Goal: Task Accomplishment & Management: Complete application form

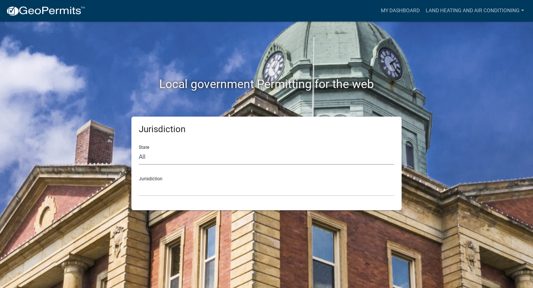
click at [213, 162] on select "All [US_STATE] [US_STATE] [US_STATE] [US_STATE] [US_STATE] [US_STATE] [US_STATE…" at bounding box center [266, 156] width 255 height 15
select select "[US_STATE]"
click at [139, 149] on select "All [US_STATE] [US_STATE] [US_STATE] [US_STATE] [US_STATE] [US_STATE] [US_STATE…" at bounding box center [266, 156] width 255 height 15
click at [206, 186] on select "City of [GEOGRAPHIC_DATA], [US_STATE] City of [GEOGRAPHIC_DATA], [US_STATE] Cit…" at bounding box center [266, 188] width 255 height 15
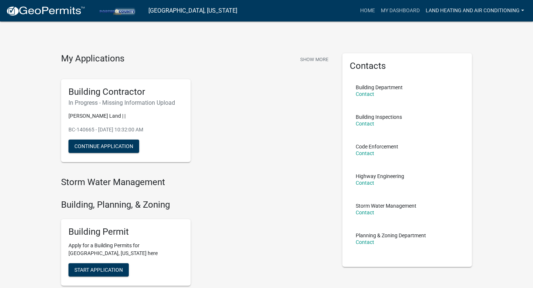
click at [486, 14] on link "Land Heating and Air Conditioning" at bounding box center [475, 11] width 104 height 14
click at [486, 26] on link "Account" at bounding box center [497, 30] width 59 height 18
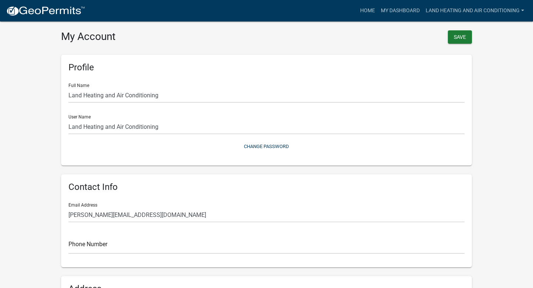
scroll to position [44, 0]
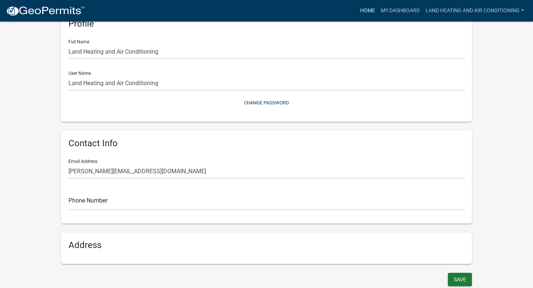
click at [368, 11] on link "Home" at bounding box center [367, 11] width 21 height 14
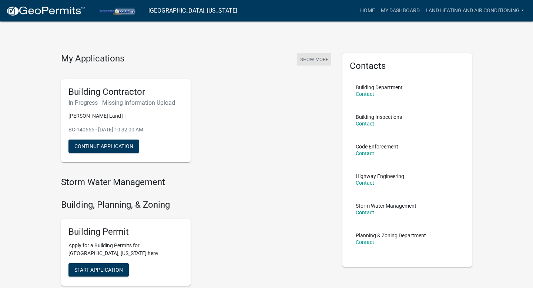
click at [320, 58] on button "Show More" at bounding box center [314, 59] width 34 height 12
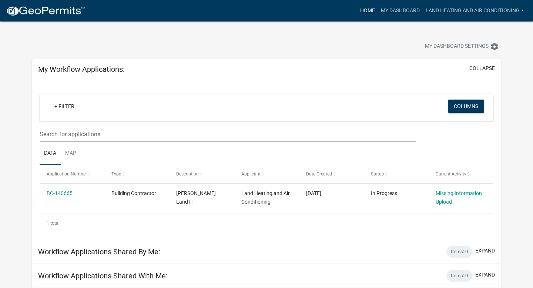
click at [370, 9] on link "Home" at bounding box center [367, 11] width 21 height 14
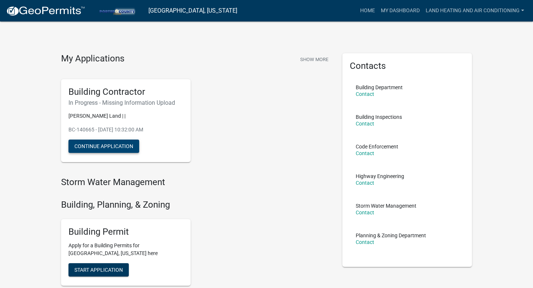
click at [97, 145] on button "Continue Application" at bounding box center [103, 145] width 71 height 13
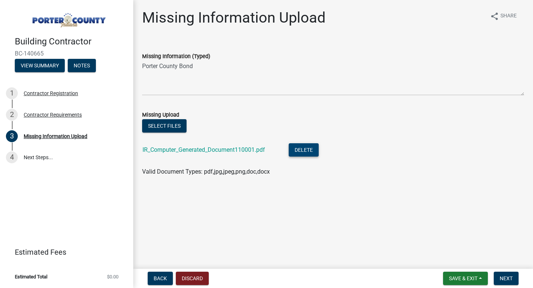
click at [300, 148] on button "Delete" at bounding box center [304, 149] width 30 height 13
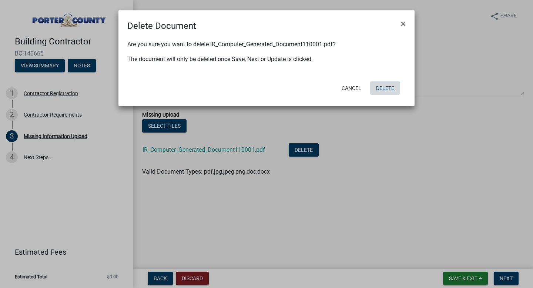
click at [392, 87] on button "Delete" at bounding box center [385, 87] width 30 height 13
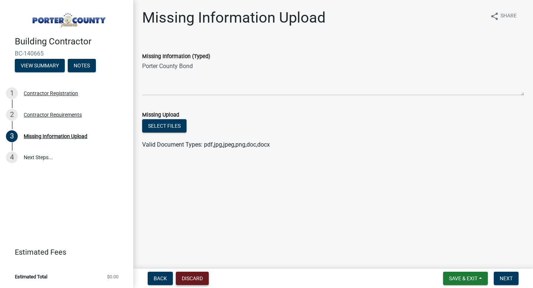
click at [195, 275] on button "Discard" at bounding box center [192, 278] width 33 height 13
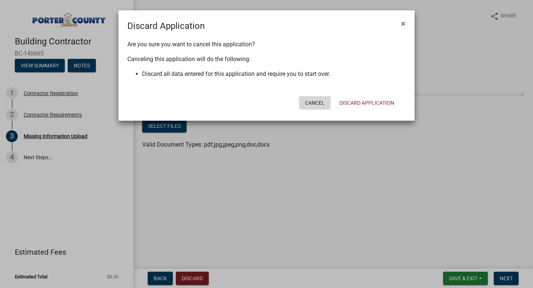
click at [311, 100] on button "Cancel" at bounding box center [314, 102] width 31 height 13
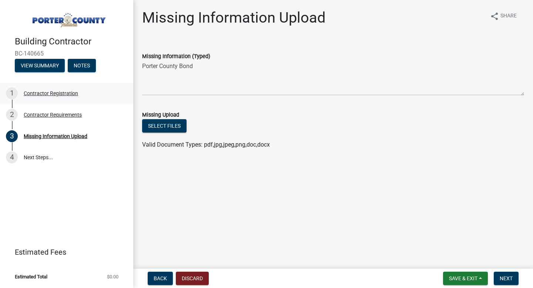
click at [50, 94] on div "Contractor Registration" at bounding box center [51, 93] width 54 height 5
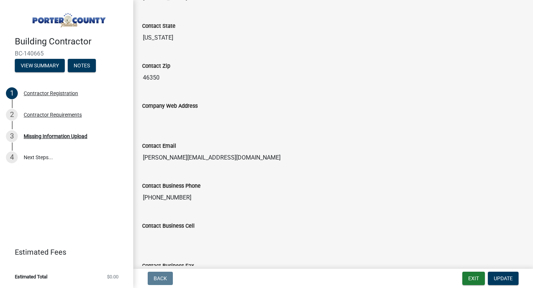
scroll to position [404, 0]
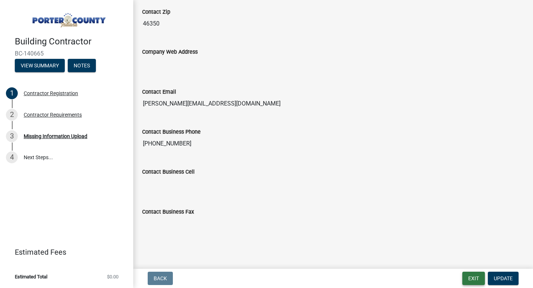
click at [471, 279] on button "Exit" at bounding box center [473, 278] width 23 height 13
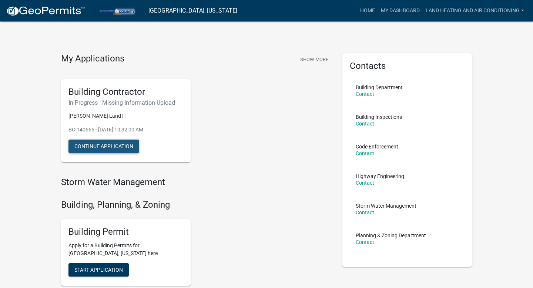
click at [100, 146] on button "Continue Application" at bounding box center [103, 145] width 71 height 13
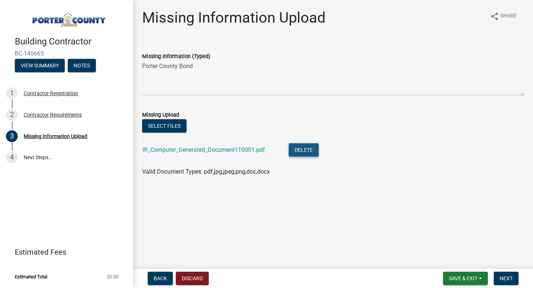
click at [309, 149] on button "Delete" at bounding box center [304, 149] width 30 height 13
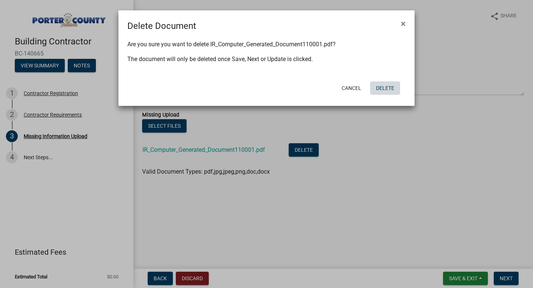
click at [388, 90] on button "Delete" at bounding box center [385, 87] width 30 height 13
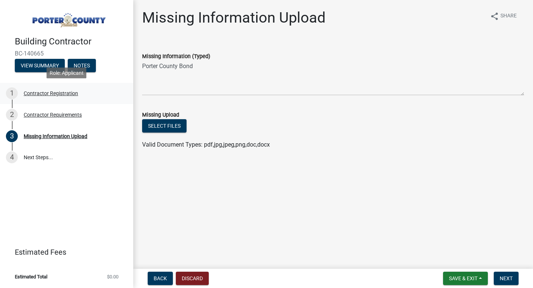
click at [75, 91] on div "Contractor Registration" at bounding box center [51, 93] width 54 height 5
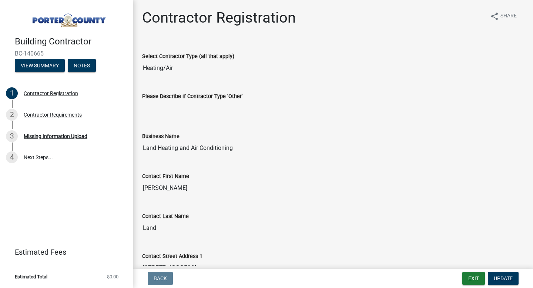
click at [164, 74] on input "Heating/Air" at bounding box center [333, 68] width 382 height 15
click at [175, 70] on input "Heating/Air" at bounding box center [333, 68] width 382 height 15
drag, startPoint x: 193, startPoint y: 73, endPoint x: 147, endPoint y: 71, distance: 46.3
click at [147, 71] on input "Heating/Air" at bounding box center [333, 68] width 382 height 15
click at [195, 70] on input "Heating/Air" at bounding box center [333, 68] width 382 height 15
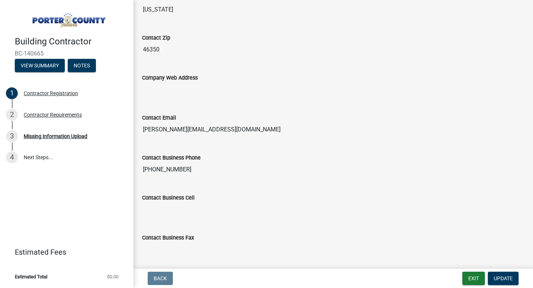
scroll to position [404, 0]
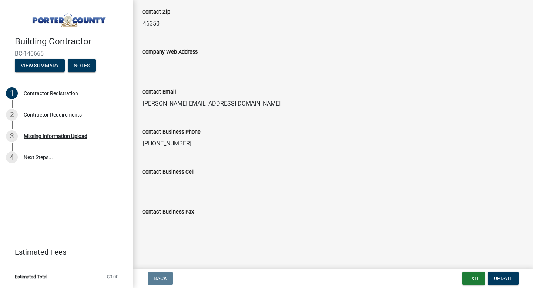
click at [178, 147] on input "[PHONE_NUMBER]" at bounding box center [333, 143] width 382 height 15
drag, startPoint x: 182, startPoint y: 146, endPoint x: 158, endPoint y: 144, distance: 24.1
click at [158, 144] on input "[PHONE_NUMBER]" at bounding box center [333, 143] width 382 height 15
click at [472, 276] on button "Exit" at bounding box center [473, 278] width 23 height 13
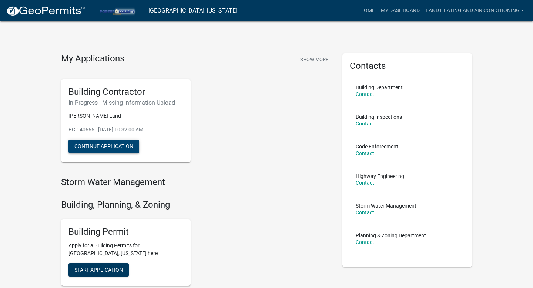
click at [136, 146] on button "Continue Application" at bounding box center [103, 145] width 71 height 13
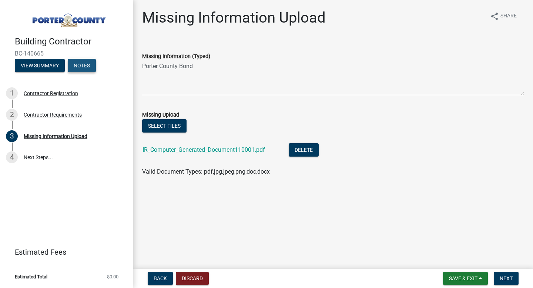
click at [85, 65] on button "Notes" at bounding box center [82, 65] width 28 height 13
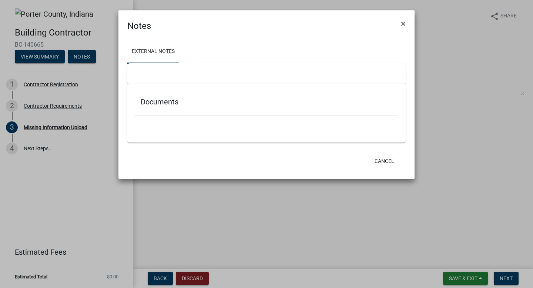
click at [47, 57] on ngb-modal-window "Notes × External Notes Documents Cancel" at bounding box center [266, 144] width 533 height 288
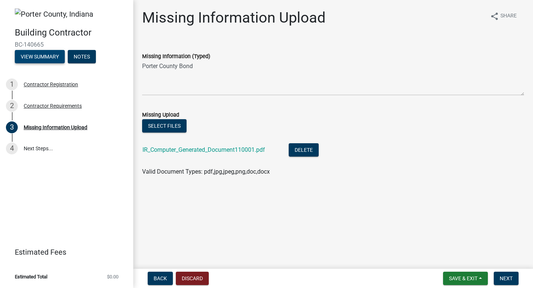
click at [47, 57] on button "View Summary" at bounding box center [40, 56] width 50 height 13
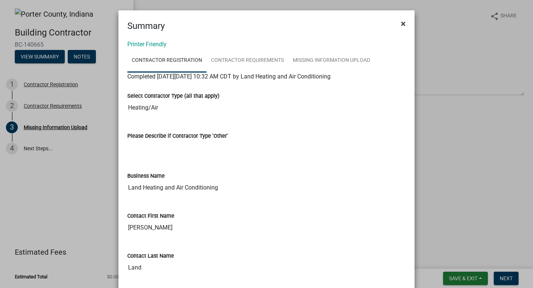
click at [407, 21] on button "×" at bounding box center [403, 23] width 17 height 21
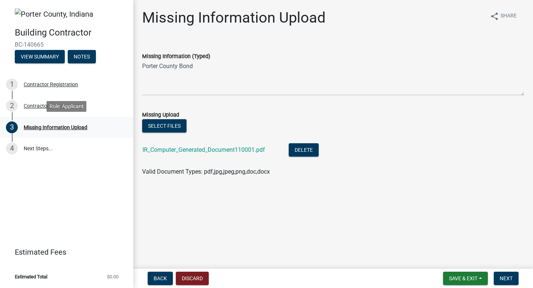
click at [57, 125] on div "Missing Information Upload" at bounding box center [56, 127] width 64 height 5
click at [198, 146] on link "IR_Computer_Generated_Document110001.pdf" at bounding box center [203, 149] width 122 height 7
